Goal: Task Accomplishment & Management: Manage account settings

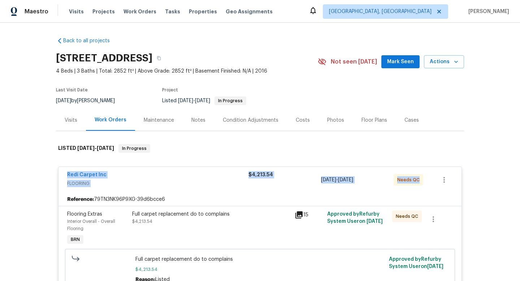
drag, startPoint x: 57, startPoint y: 178, endPoint x: 494, endPoint y: 176, distance: 437.3
click at [494, 176] on div "Back to all projects [STREET_ADDRESS] 4 Beds | 3 Baths | Total: 2852 ft² | Abov…" at bounding box center [260, 152] width 520 height 258
copy div "Redi Carpet Inc FLOORING $4,213.54 [DATE] - [DATE] Needs QC"
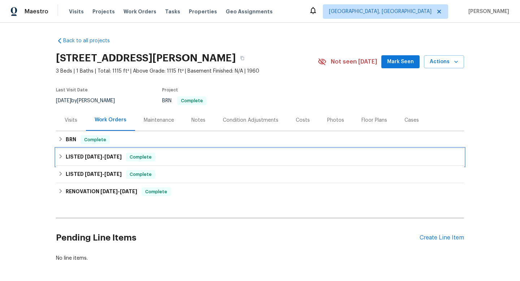
click at [101, 156] on span "8/19/25" at bounding box center [93, 156] width 17 height 5
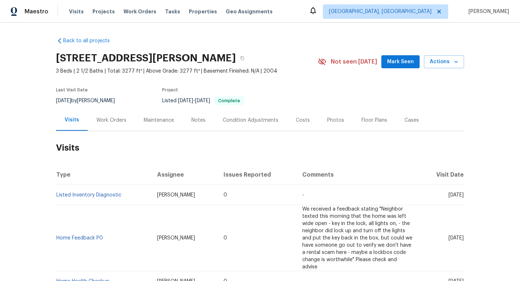
click at [117, 113] on div "Work Orders" at bounding box center [111, 119] width 47 height 21
